Goal: Task Accomplishment & Management: Complete application form

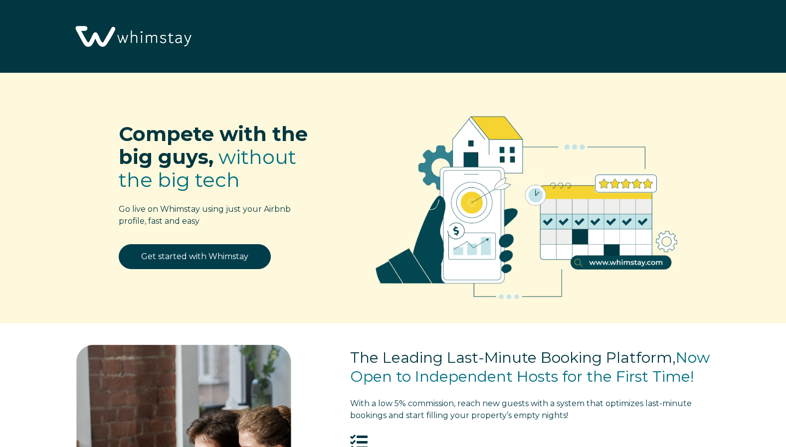
select select "US"
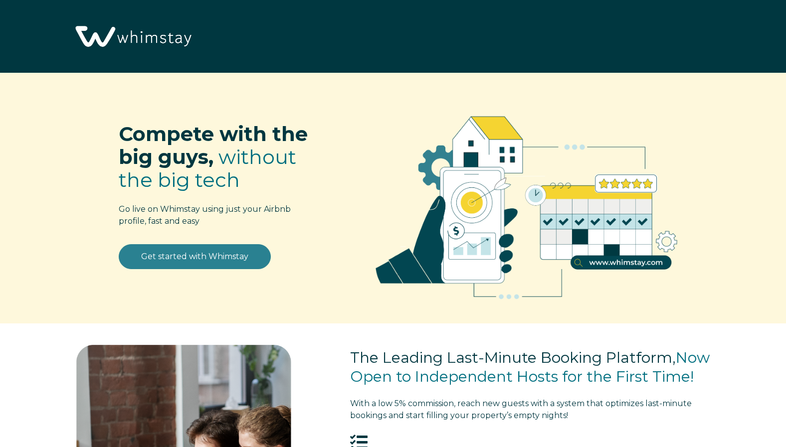
click at [160, 262] on link "Get started with Whimstay" at bounding box center [195, 256] width 152 height 25
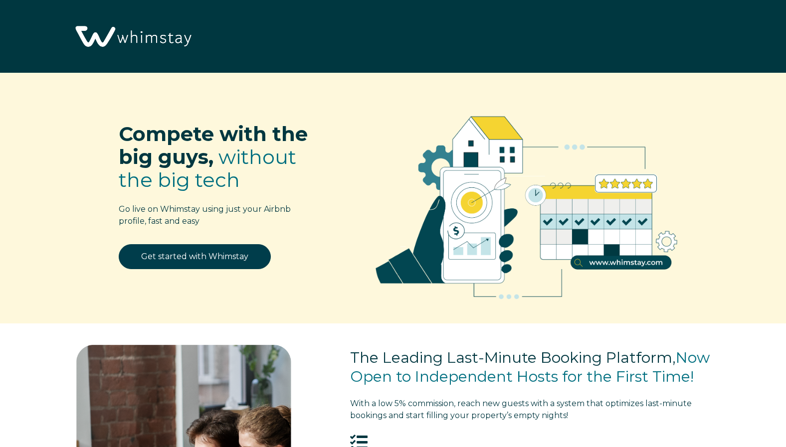
scroll to position [1263, 0]
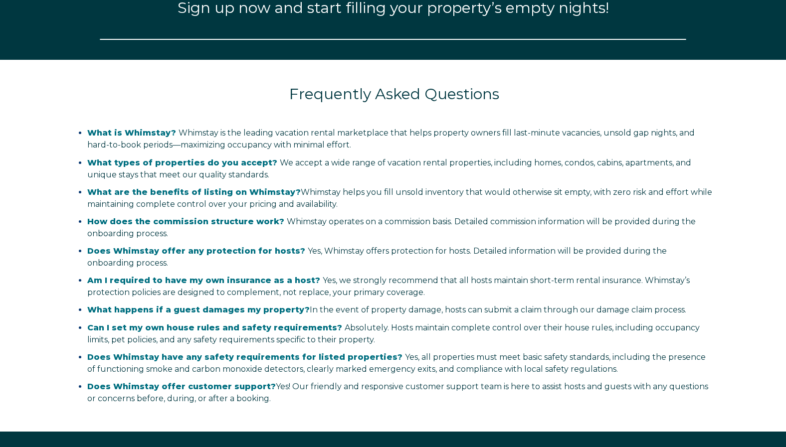
select select "US"
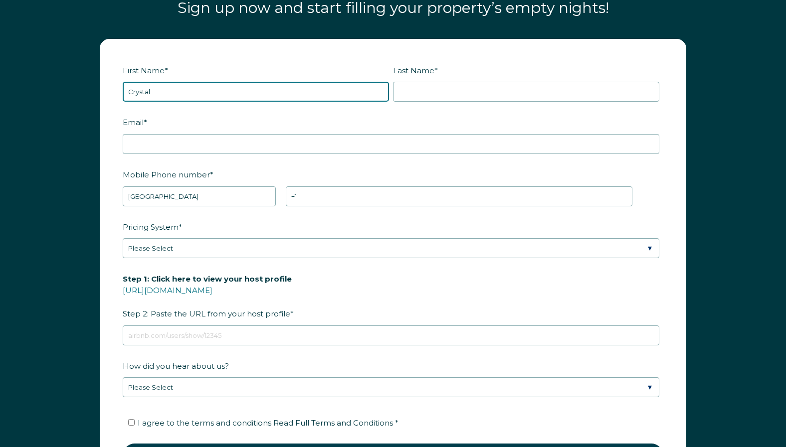
type input "Crystal"
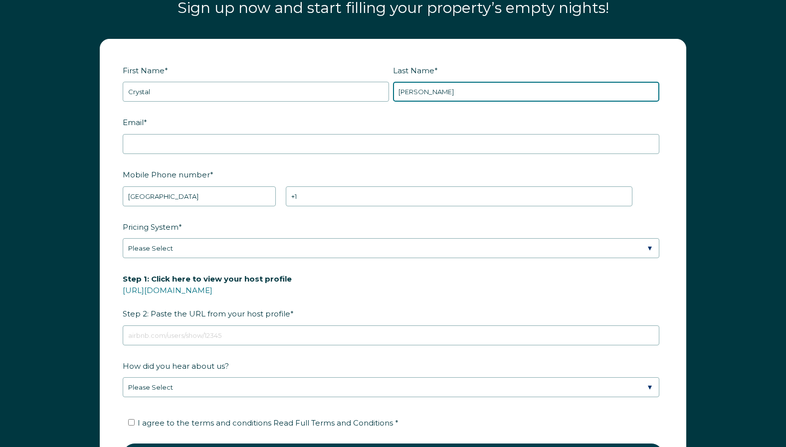
type input "[PERSON_NAME]"
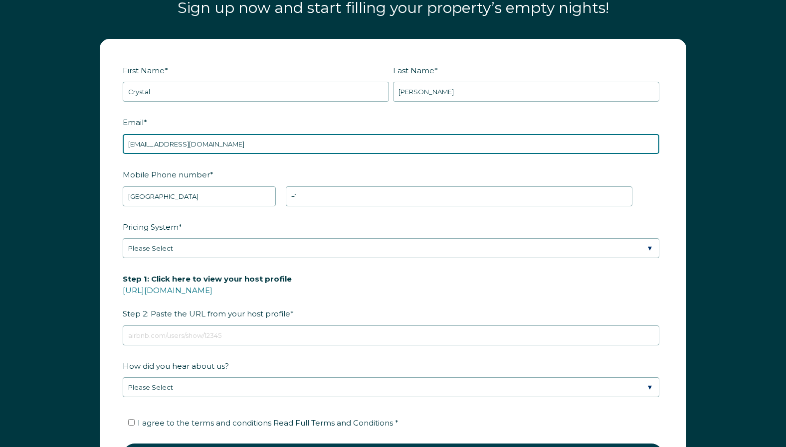
type input "[EMAIL_ADDRESS][DOMAIN_NAME]"
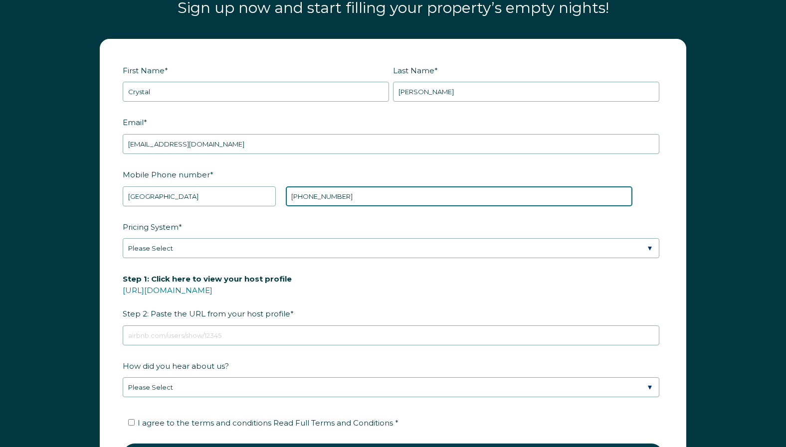
type input "[PHONE_NUMBER]"
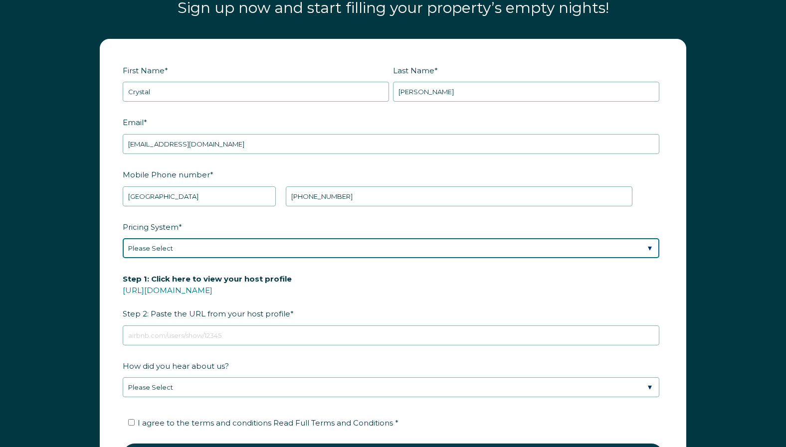
select select "Airbnb Smart Pricing"
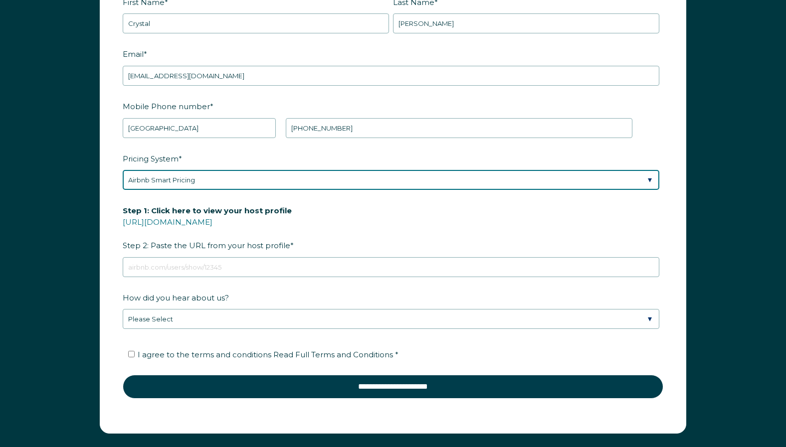
scroll to position [1332, 0]
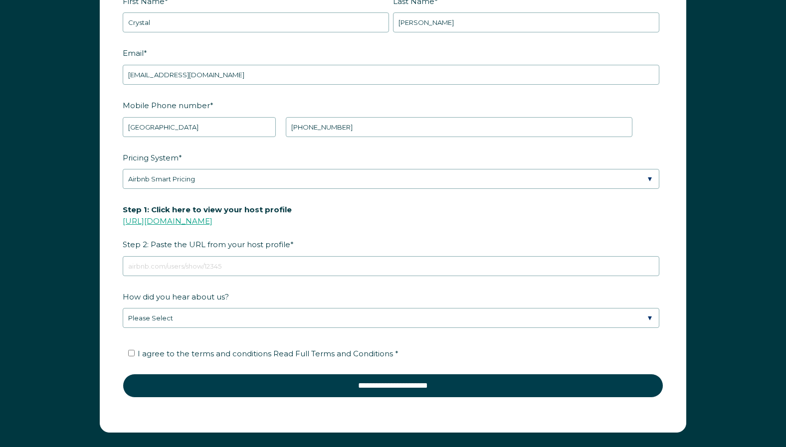
click at [212, 225] on link "[URL][DOMAIN_NAME]" at bounding box center [168, 220] width 90 height 9
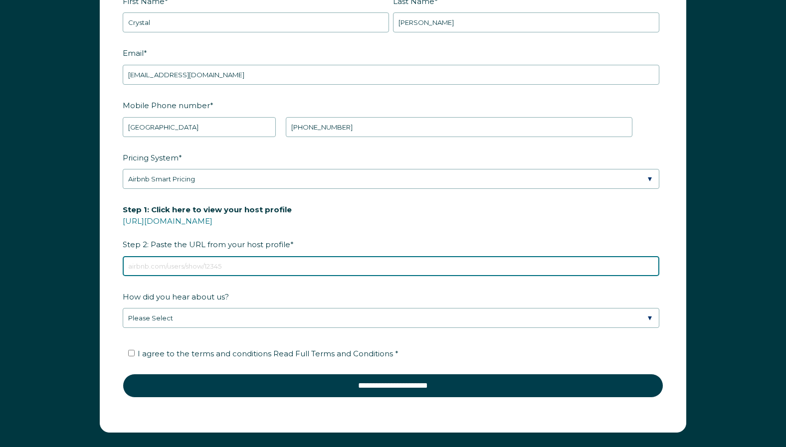
click at [263, 267] on input "Step 1: Click here to view your host profile [URL][DOMAIN_NAME] Step 2: Paste t…" at bounding box center [391, 266] width 536 height 20
paste input "[URL][DOMAIN_NAME]"
type input "[URL][DOMAIN_NAME]"
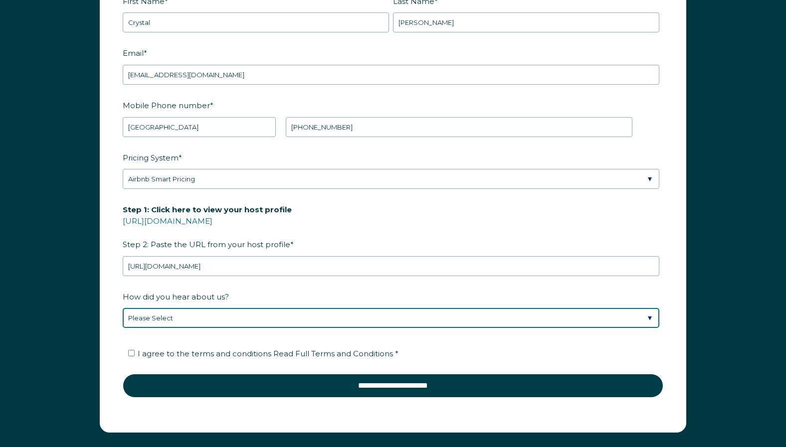
select select "Social Media"
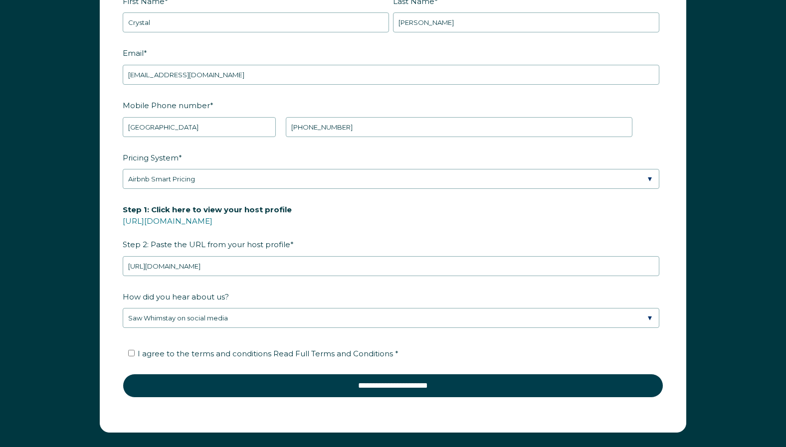
click at [134, 354] on input "I agree to the terms and conditions Read Full Terms and Conditions *" at bounding box center [131, 353] width 6 height 6
checkbox input "true"
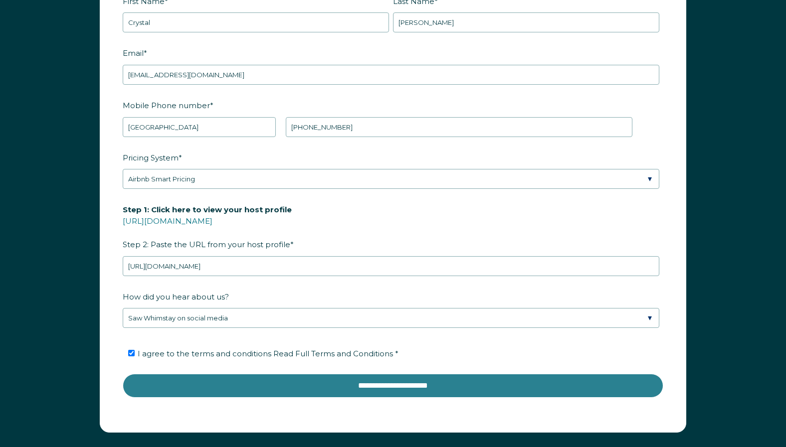
click at [160, 379] on input "**********" at bounding box center [393, 386] width 540 height 24
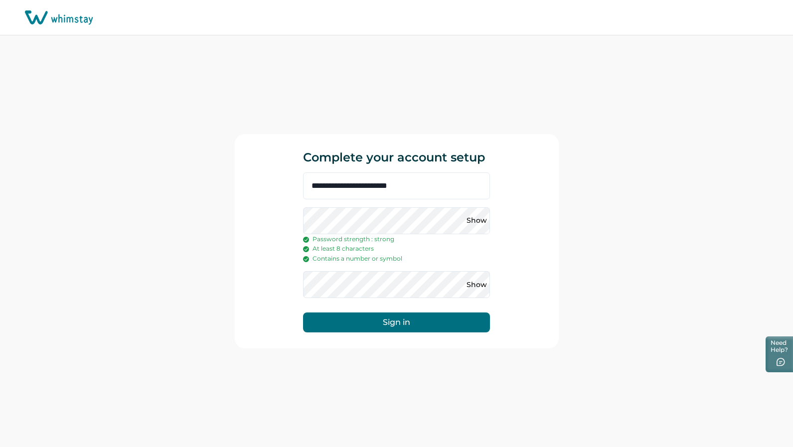
click at [356, 325] on button "Sign in" at bounding box center [396, 323] width 187 height 20
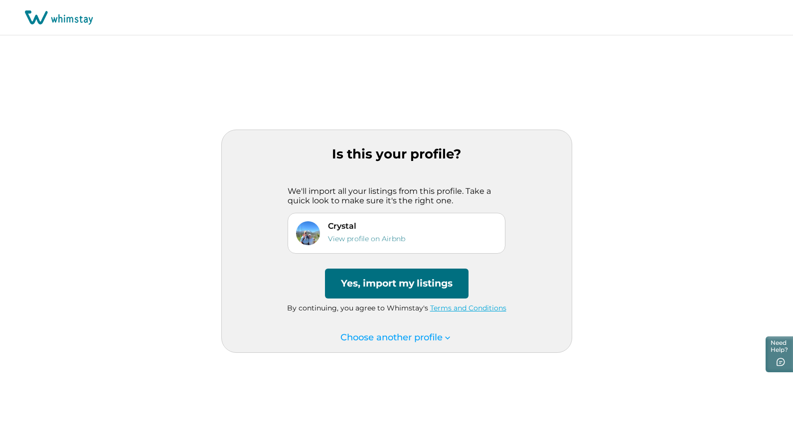
click at [383, 289] on button "Yes, import my listings" at bounding box center [397, 284] width 144 height 30
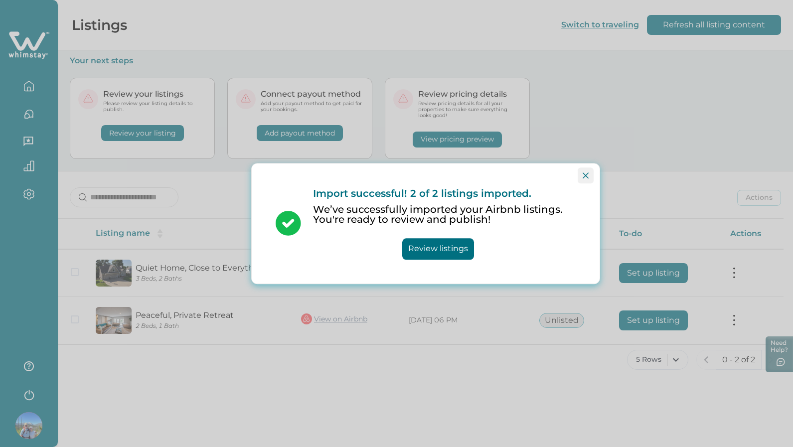
click at [585, 175] on icon "Close" at bounding box center [586, 175] width 6 height 6
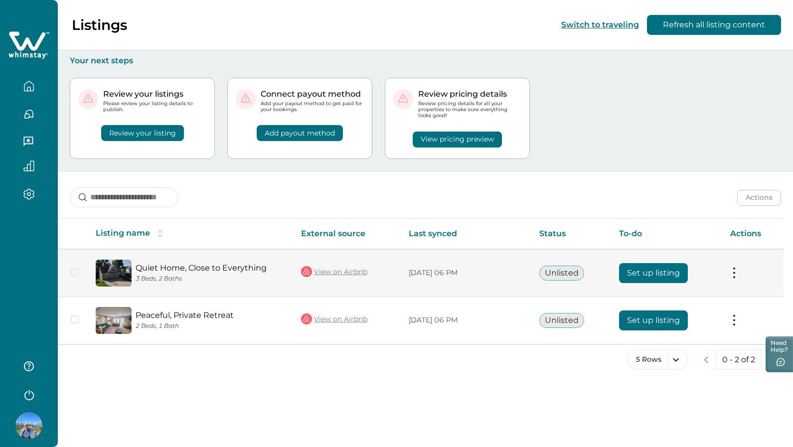
click at [734, 276] on button at bounding box center [734, 273] width 8 height 10
click at [727, 294] on icon "Close" at bounding box center [725, 294] width 5 height 5
click at [730, 278] on td "Actions View listing on Whimstay" at bounding box center [752, 273] width 61 height 48
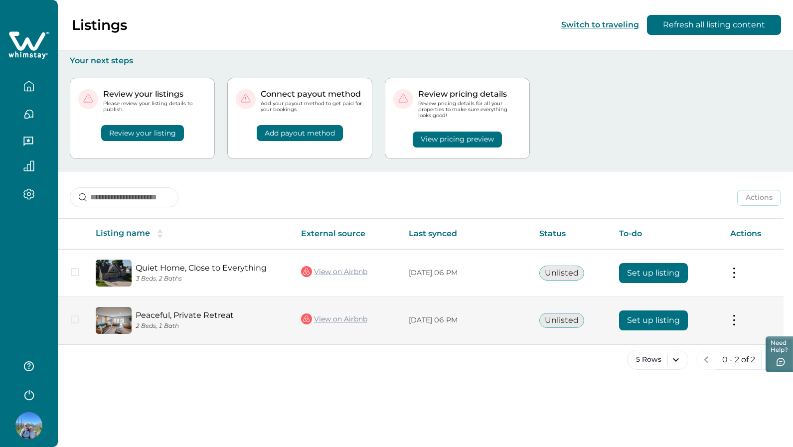
click at [667, 322] on button "Set up listing" at bounding box center [653, 321] width 69 height 20
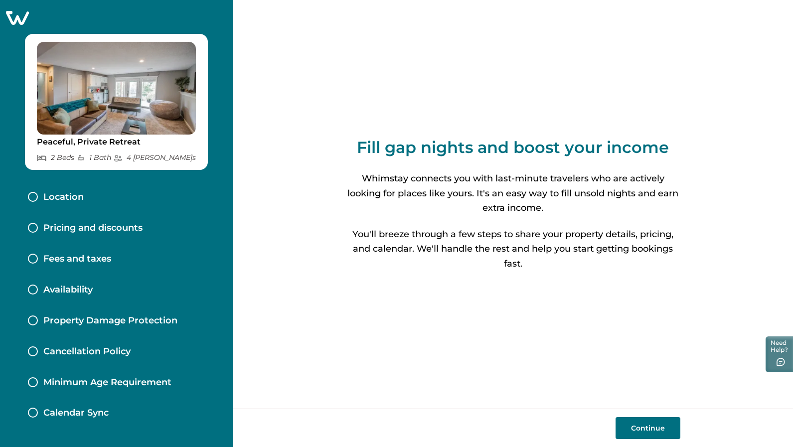
click at [653, 422] on button "Continue" at bounding box center [648, 428] width 65 height 22
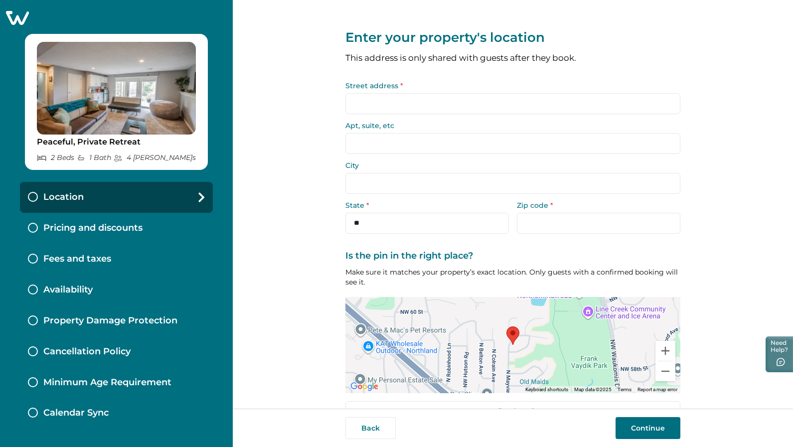
click at [430, 105] on input "Street address *" at bounding box center [512, 103] width 335 height 21
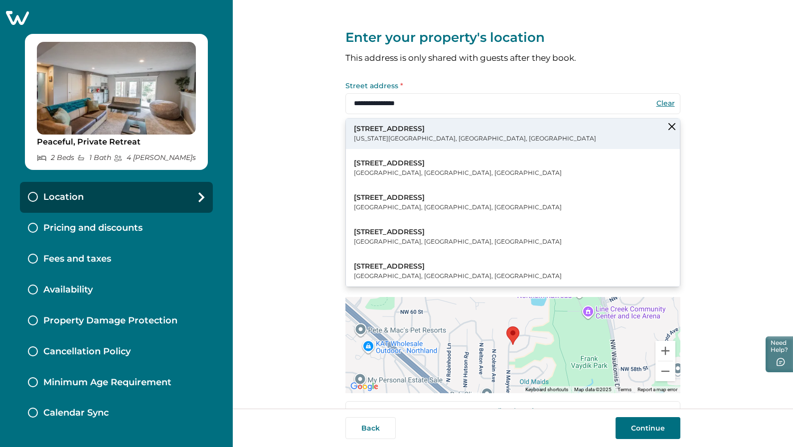
click at [418, 129] on p "5823 N Mayview Ave" at bounding box center [475, 129] width 242 height 10
type input "**********"
select select "**"
type input "*****"
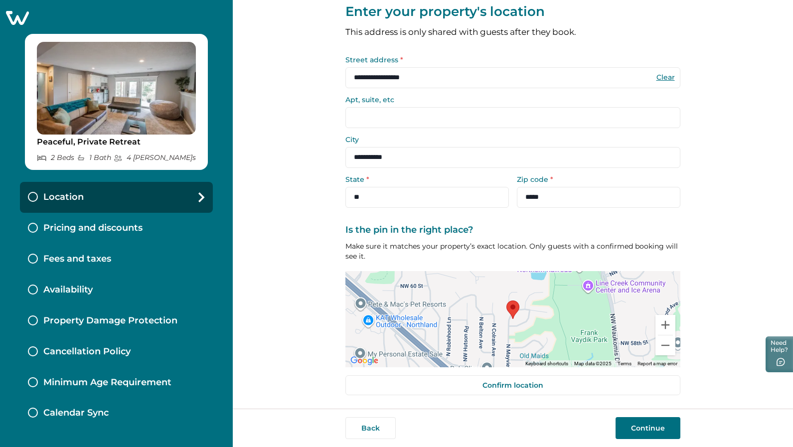
scroll to position [25, 0]
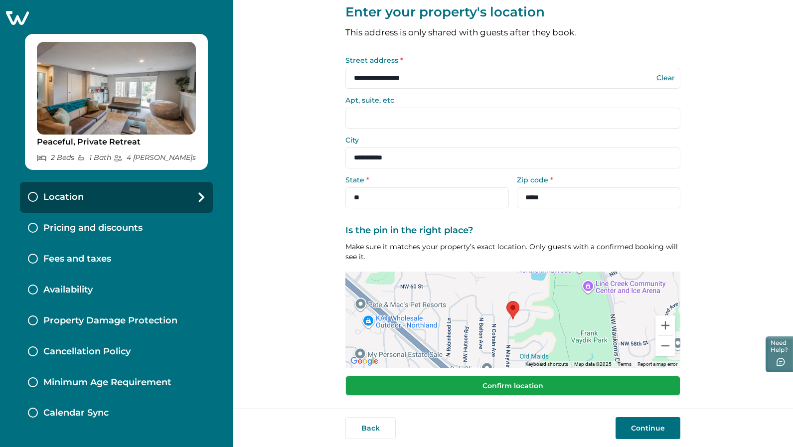
click at [585, 383] on button "Confirm location" at bounding box center [512, 386] width 335 height 20
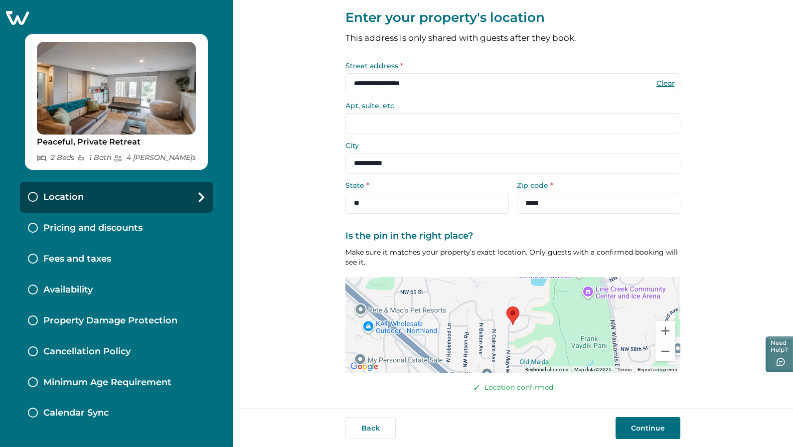
scroll to position [19, 0]
click at [638, 426] on button "Continue" at bounding box center [648, 428] width 65 height 22
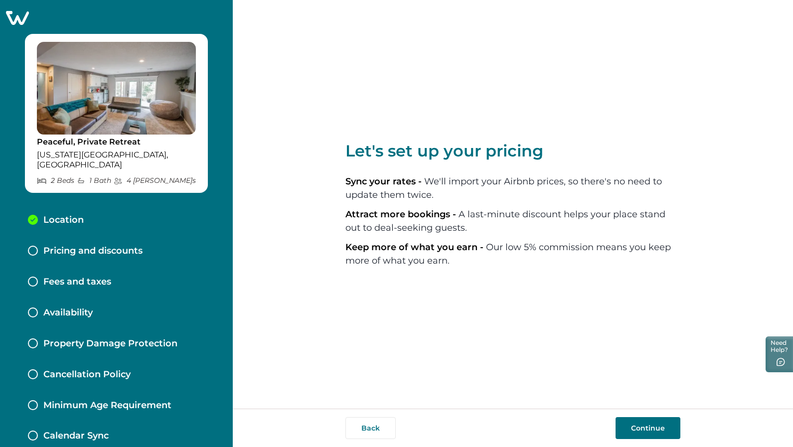
click at [638, 426] on button "Continue" at bounding box center [648, 428] width 65 height 22
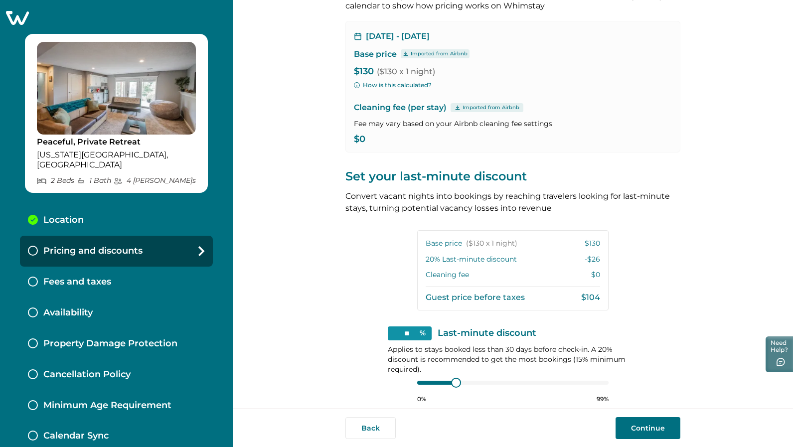
scroll to position [75, 0]
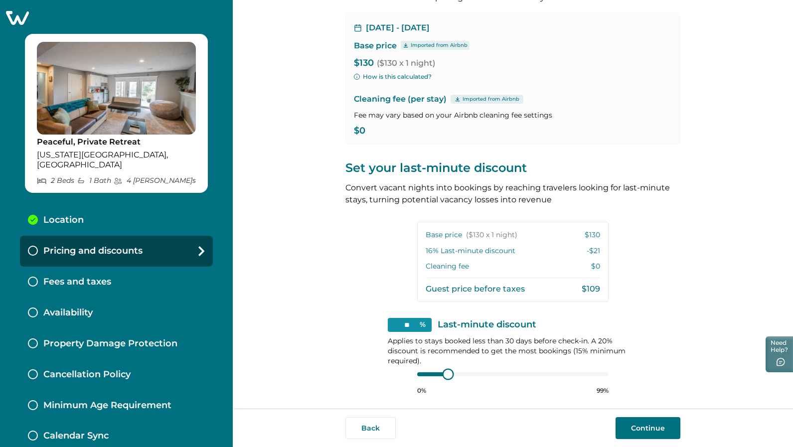
type input "**"
click at [445, 371] on div at bounding box center [446, 374] width 9 height 9
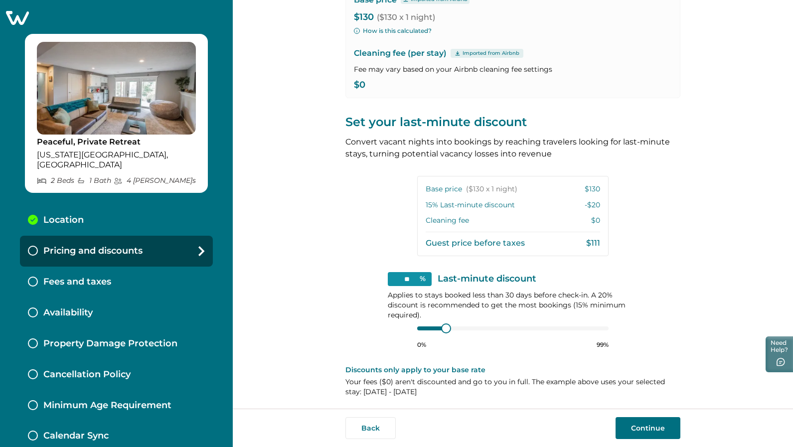
scroll to position [0, 0]
click at [646, 427] on button "Continue" at bounding box center [648, 428] width 65 height 22
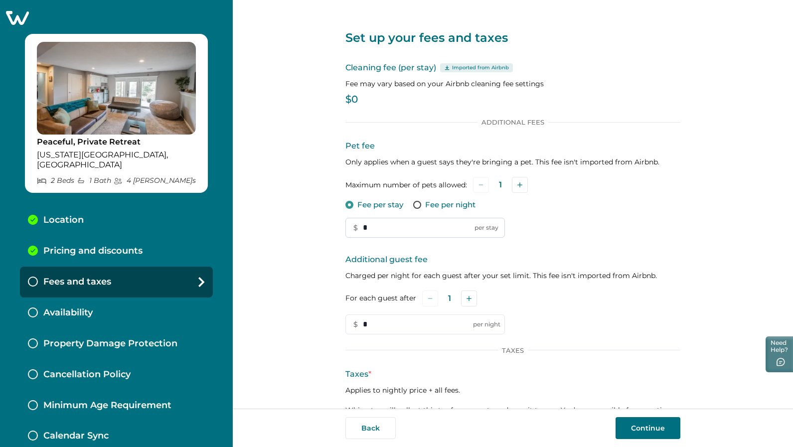
click at [396, 227] on input "*" at bounding box center [425, 228] width 160 height 20
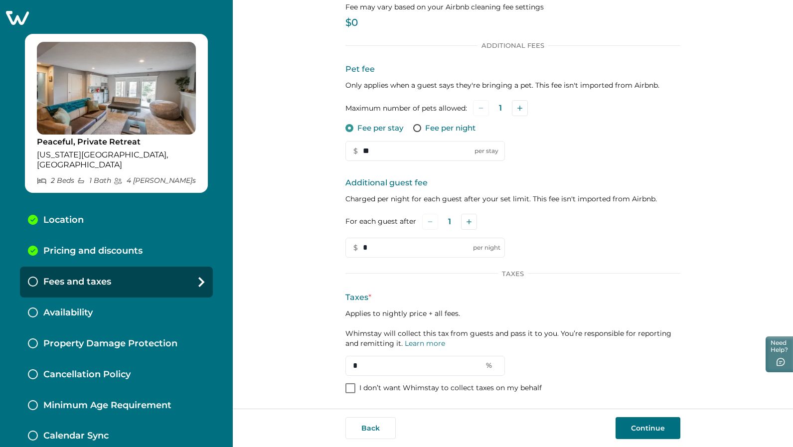
scroll to position [76, 0]
type input "**"
click at [430, 345] on link "Learn more" at bounding box center [425, 343] width 40 height 9
click at [431, 367] on input "*" at bounding box center [425, 366] width 160 height 20
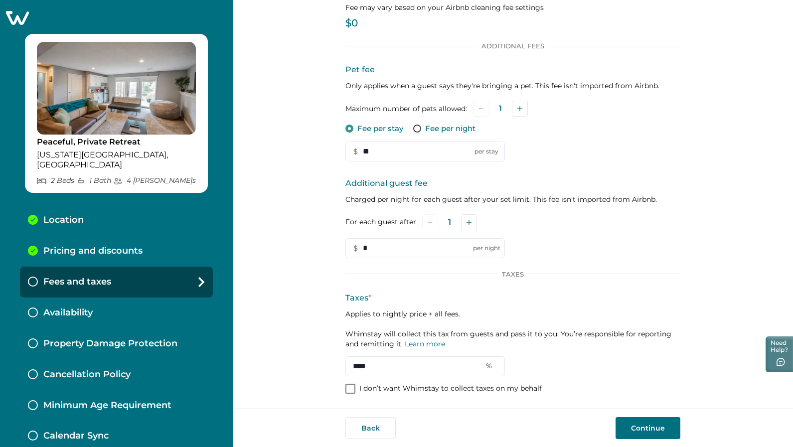
type input "****"
click at [630, 389] on div "Additional Fees Pet fee Only applies when a guest says they're bringing a pet. …" at bounding box center [512, 219] width 335 height 354
click at [662, 426] on button "Continue" at bounding box center [648, 428] width 65 height 22
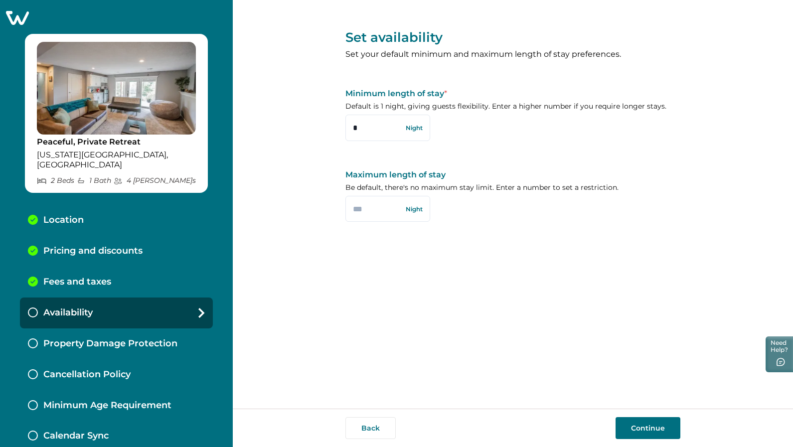
click at [648, 430] on button "Continue" at bounding box center [648, 428] width 65 height 22
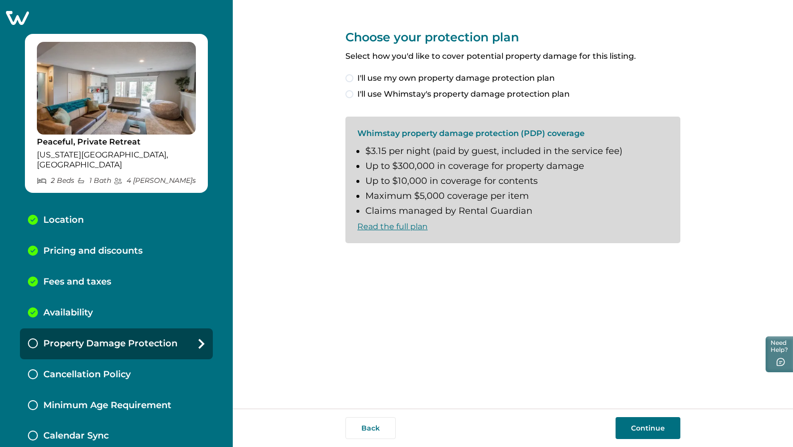
click at [351, 95] on span at bounding box center [349, 94] width 8 height 8
click at [659, 424] on button "Continue" at bounding box center [648, 428] width 65 height 22
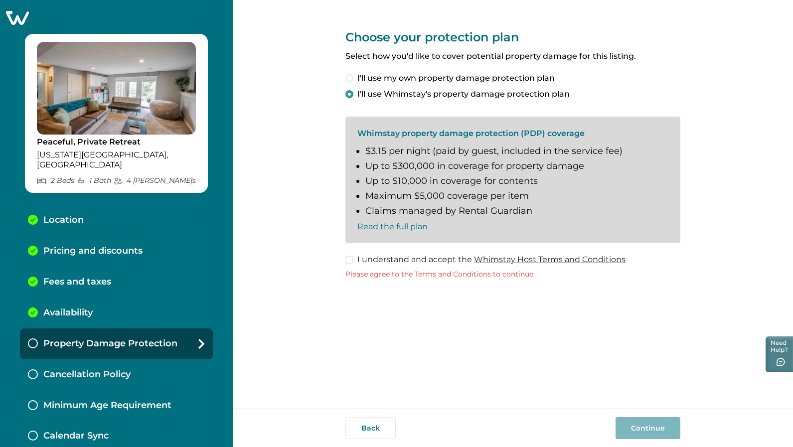
click at [348, 261] on span at bounding box center [349, 260] width 8 height 8
click at [649, 426] on button "Continue" at bounding box center [648, 428] width 65 height 22
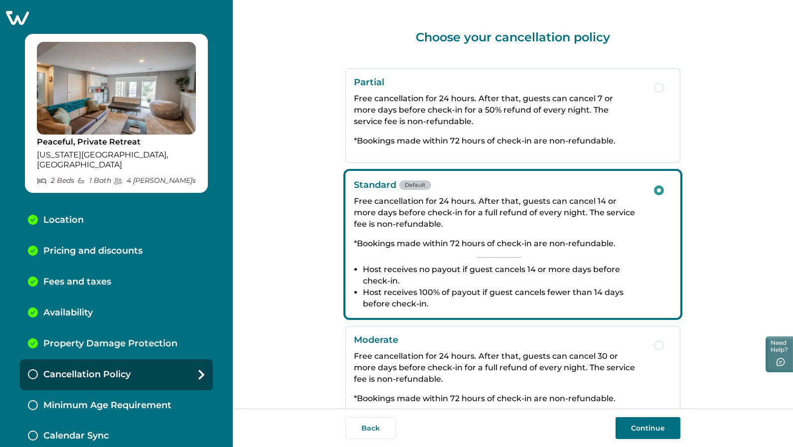
click at [658, 86] on span "button" at bounding box center [659, 88] width 10 height 10
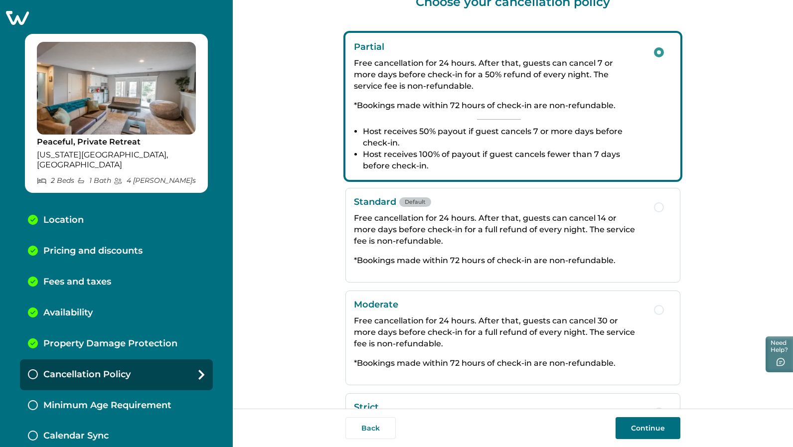
scroll to position [47, 0]
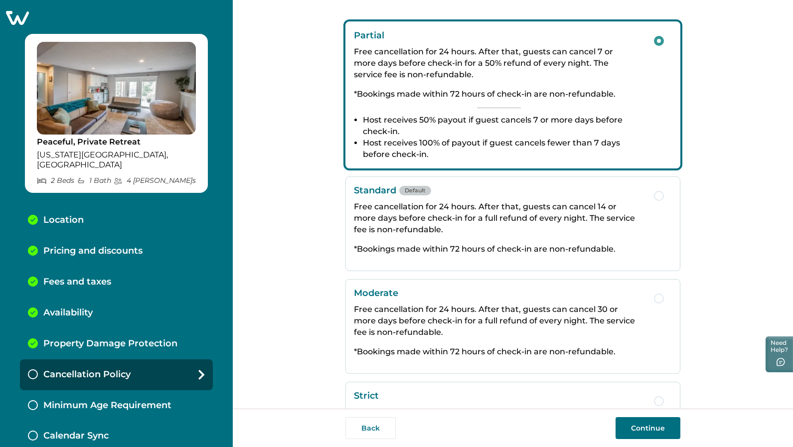
click at [658, 200] on span "button" at bounding box center [659, 196] width 10 height 10
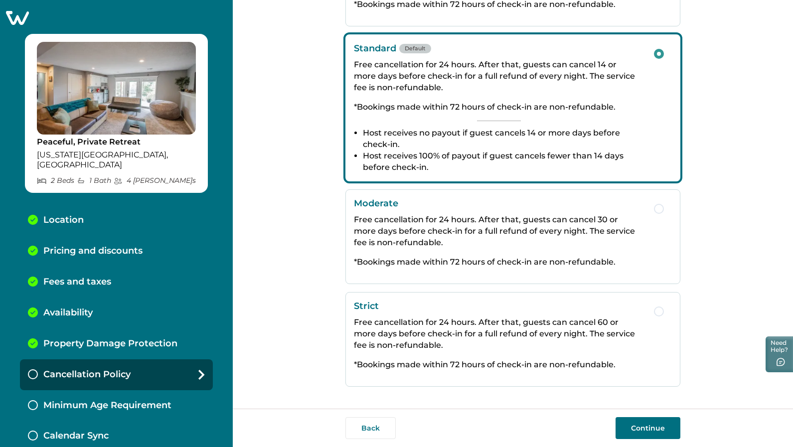
scroll to position [0, 0]
click at [664, 429] on button "Continue" at bounding box center [648, 428] width 65 height 22
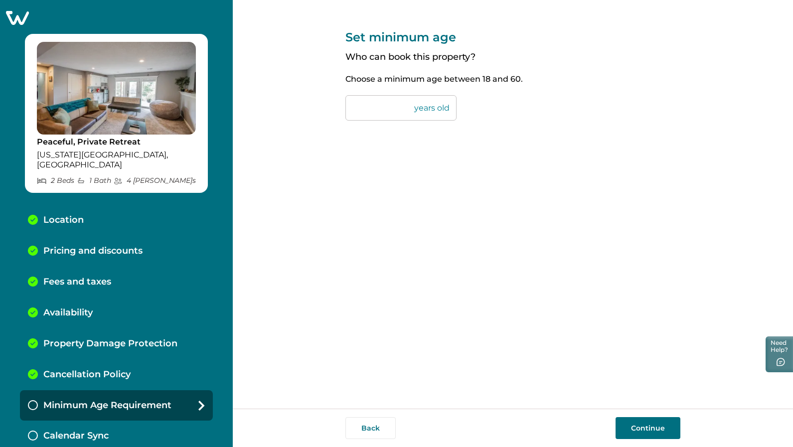
click at [378, 105] on input "**" at bounding box center [400, 107] width 111 height 25
type input "*"
type input "**"
click at [653, 423] on button "Continue" at bounding box center [648, 428] width 65 height 22
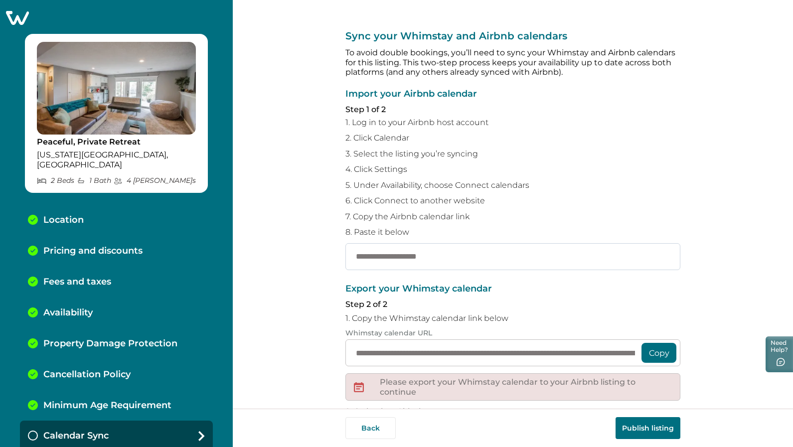
click at [411, 252] on input "text" at bounding box center [512, 256] width 335 height 27
paste input "**********"
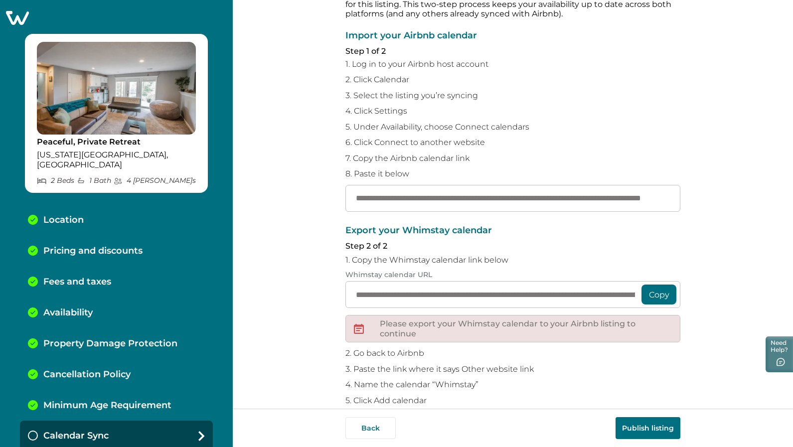
scroll to position [59, 0]
type input "**********"
click at [655, 289] on button "Copy" at bounding box center [659, 294] width 35 height 20
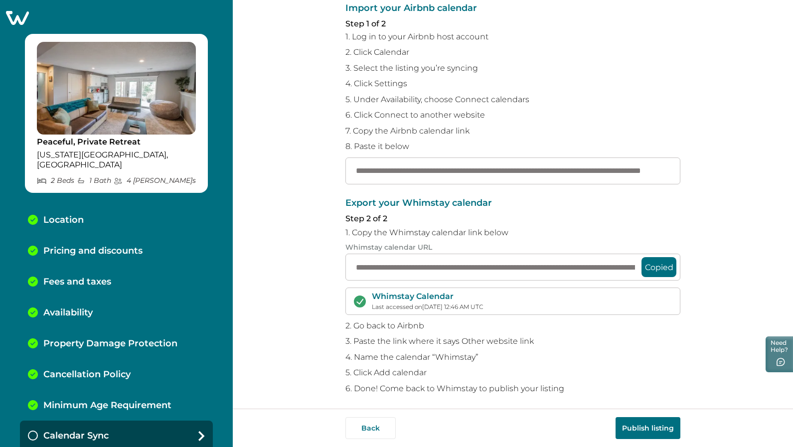
scroll to position [84, 0]
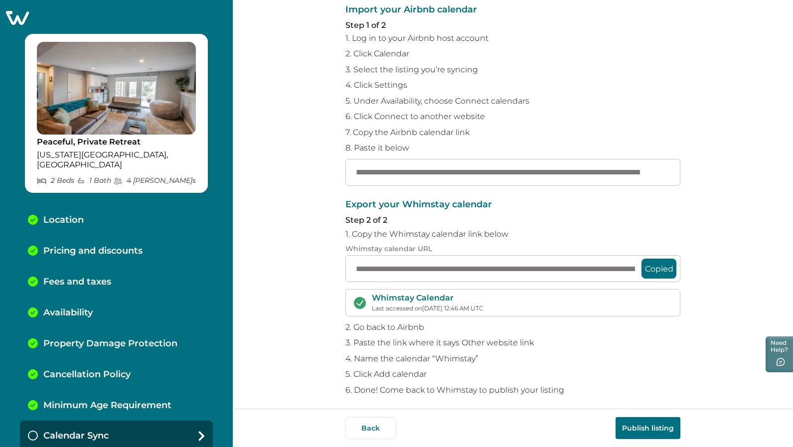
click at [627, 423] on button "Publish listing" at bounding box center [648, 428] width 65 height 22
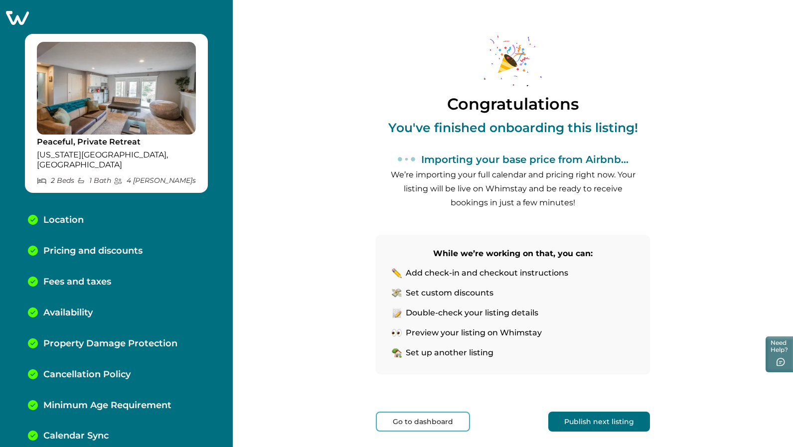
click at [446, 424] on button "Go to dashboard" at bounding box center [423, 422] width 94 height 20
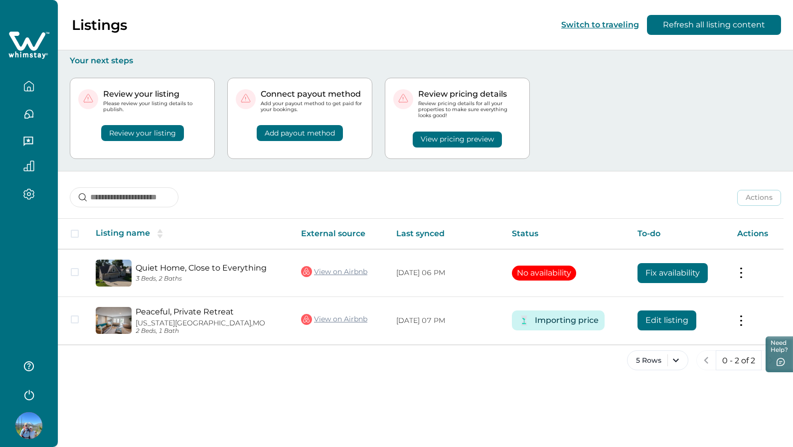
click at [147, 132] on button "Review your listing" at bounding box center [142, 133] width 83 height 16
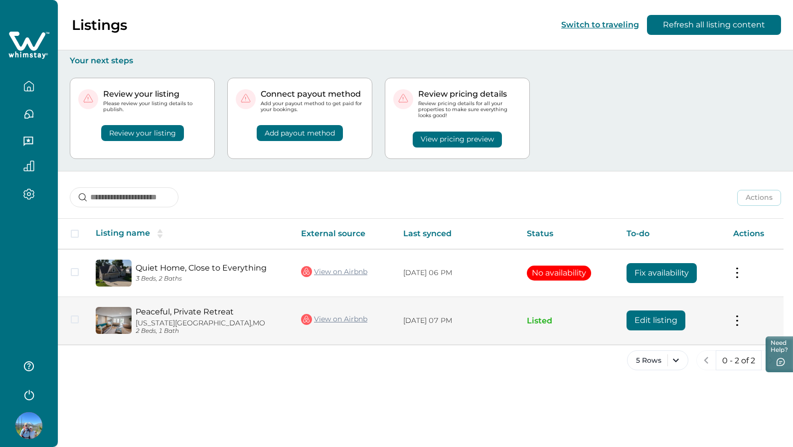
click at [739, 318] on button at bounding box center [737, 321] width 8 height 10
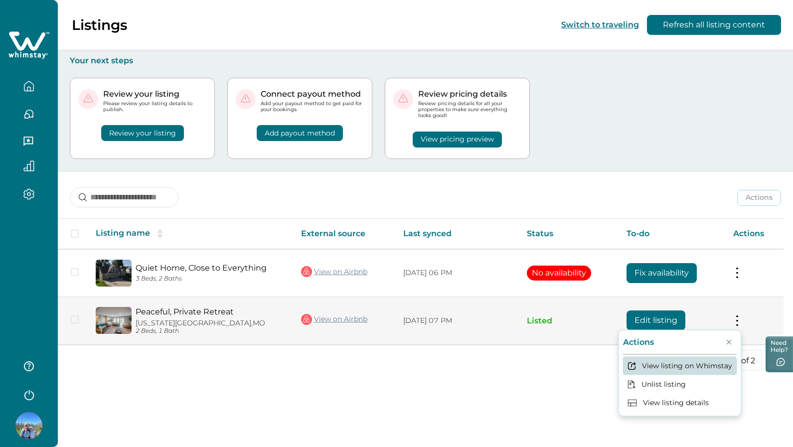
click at [697, 366] on button "View listing on Whimstay" at bounding box center [680, 365] width 114 height 18
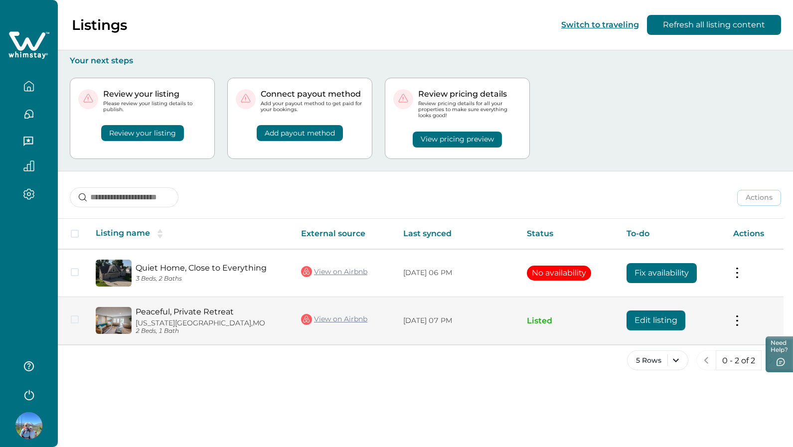
click at [736, 316] on button at bounding box center [737, 321] width 8 height 10
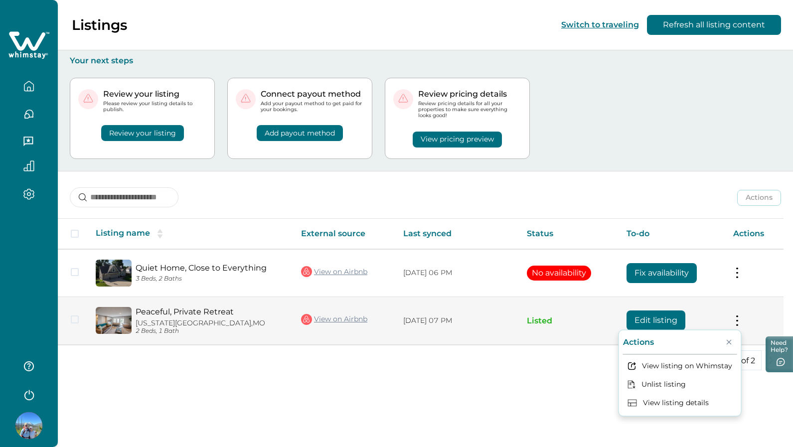
click at [736, 316] on button at bounding box center [737, 321] width 8 height 10
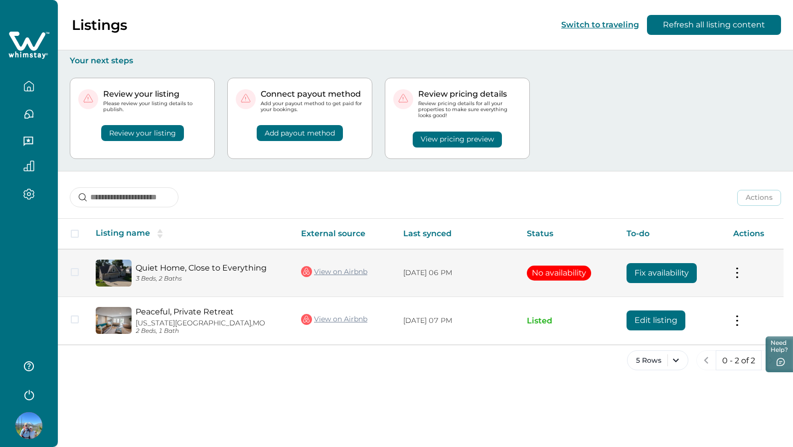
click at [739, 276] on button at bounding box center [737, 273] width 8 height 10
click at [73, 273] on span at bounding box center [75, 272] width 8 height 8
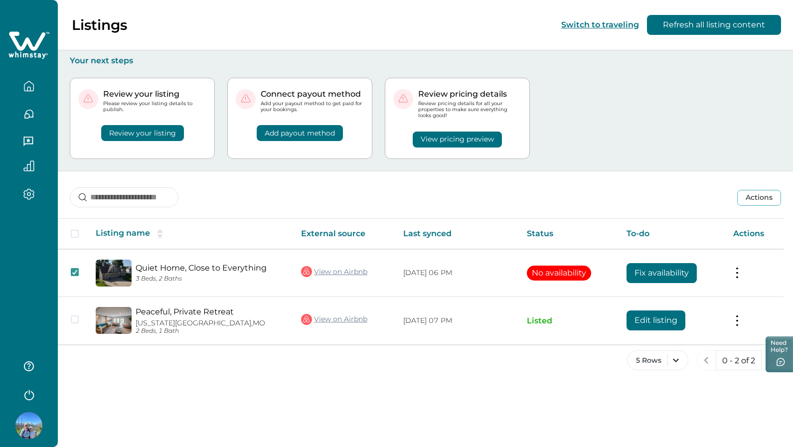
click at [751, 200] on button "Actions" at bounding box center [759, 198] width 44 height 16
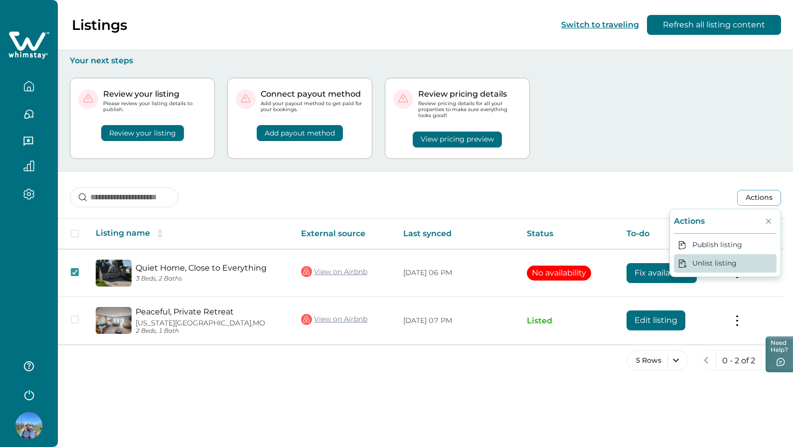
click at [723, 263] on button "Unlist listing" at bounding box center [725, 263] width 103 height 18
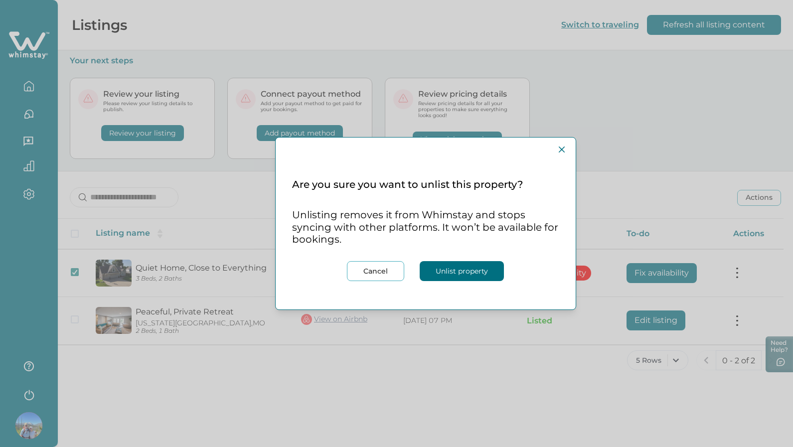
click at [492, 275] on button "Unlist property" at bounding box center [462, 271] width 84 height 20
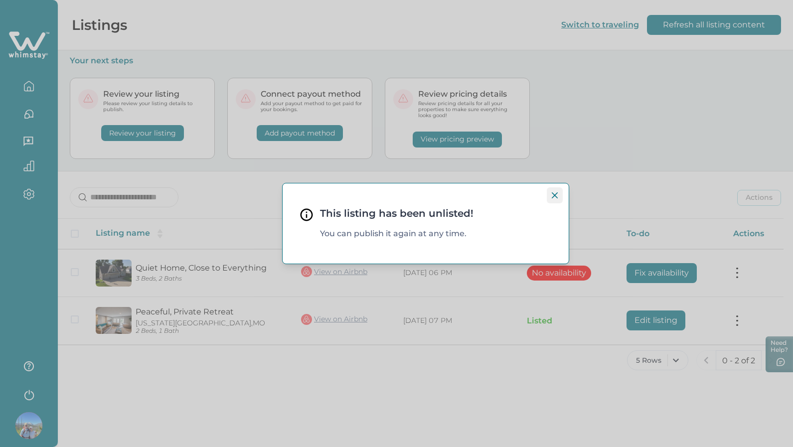
click at [554, 190] on button "Close" at bounding box center [555, 195] width 16 height 16
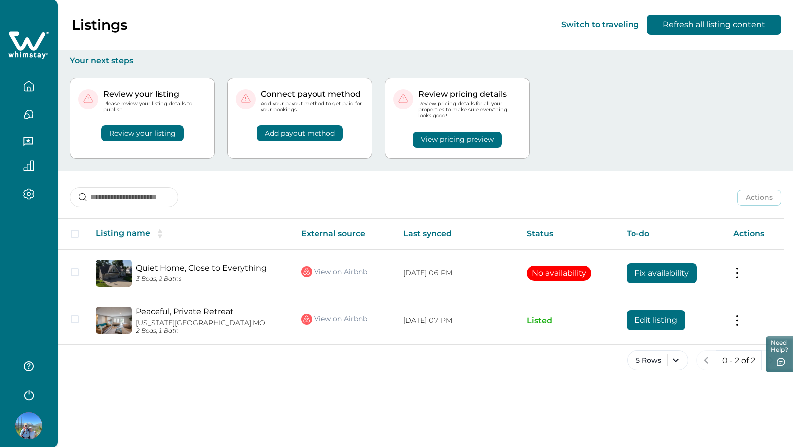
click at [29, 167] on icon "button" at bounding box center [28, 166] width 11 height 11
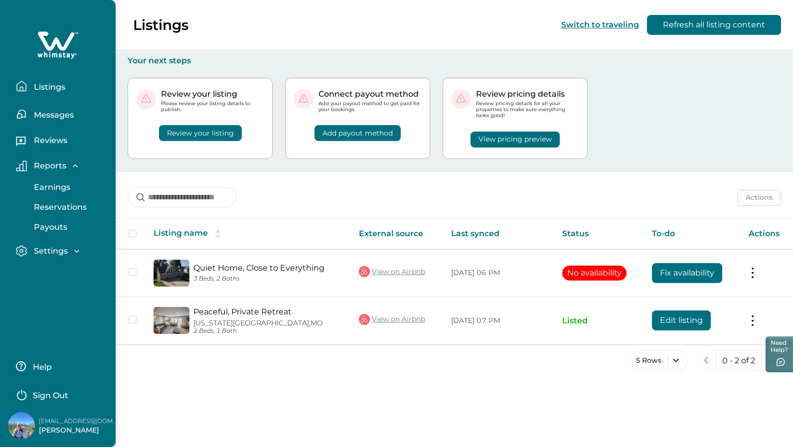
click at [58, 115] on p "Messages" at bounding box center [52, 115] width 43 height 10
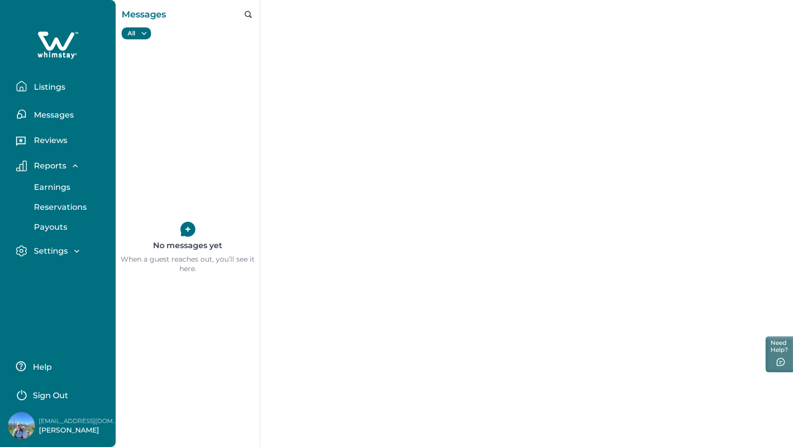
click at [54, 250] on p "Settings" at bounding box center [49, 251] width 37 height 10
click at [48, 83] on p "Listings" at bounding box center [48, 87] width 34 height 10
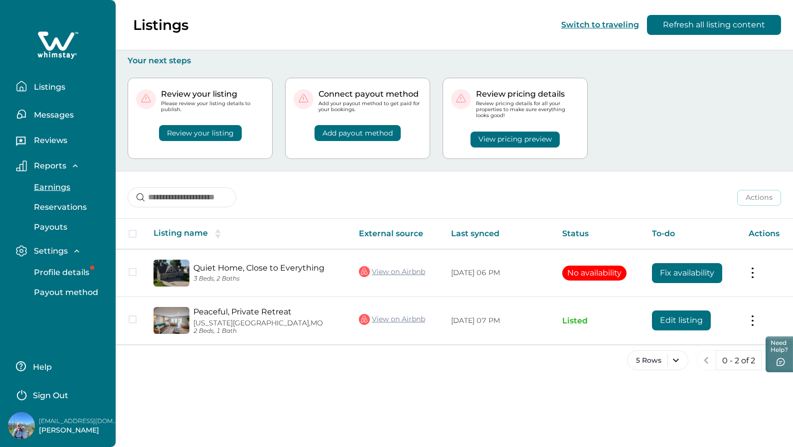
click at [47, 186] on p "Earnings" at bounding box center [50, 187] width 39 height 10
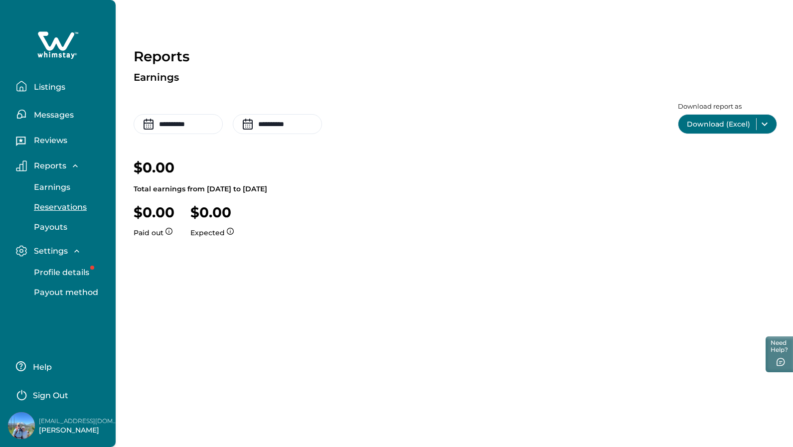
click at [50, 207] on p "Reservations" at bounding box center [59, 207] width 56 height 10
